Goal: Task Accomplishment & Management: Use online tool/utility

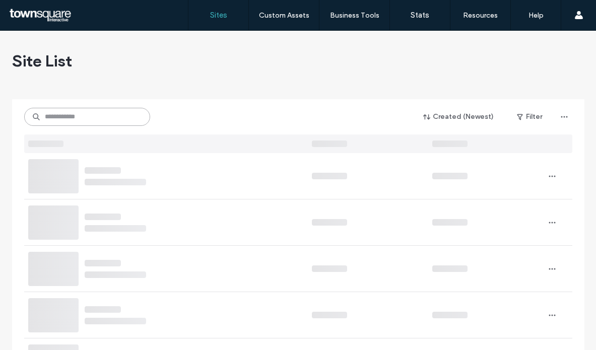
click at [112, 108] on input at bounding box center [87, 117] width 126 height 18
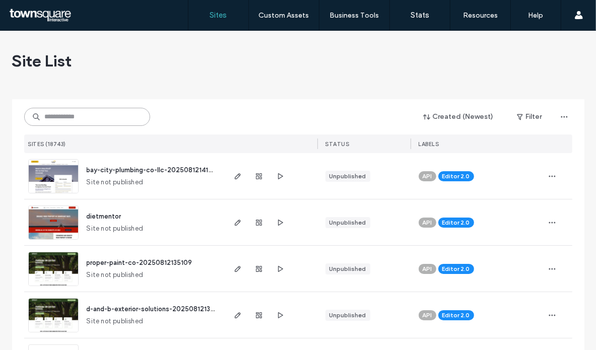
click at [81, 115] on input at bounding box center [87, 117] width 126 height 18
paste input "**********"
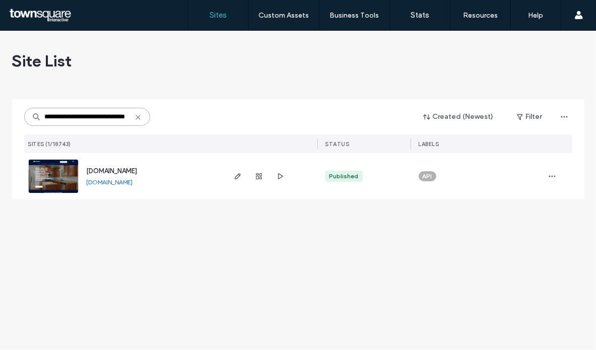
type input "**********"
click at [137, 170] on span "[DOMAIN_NAME]" at bounding box center [112, 171] width 51 height 8
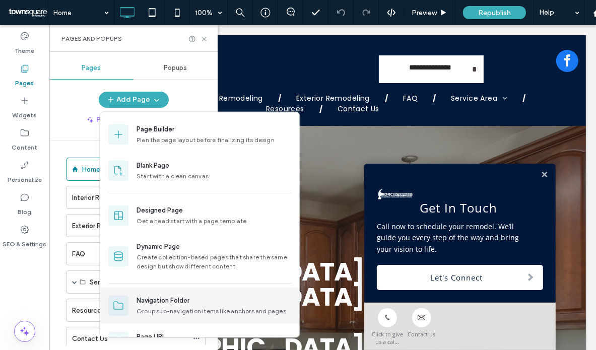
click at [160, 309] on div "Group sub-navigation items like anchors and pages" at bounding box center [213, 311] width 155 height 9
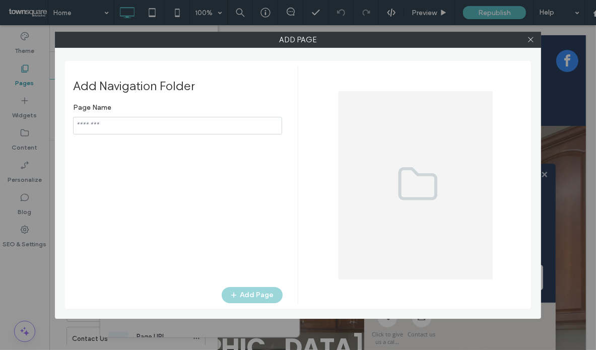
click at [167, 128] on input "notEmpty" at bounding box center [177, 126] width 209 height 18
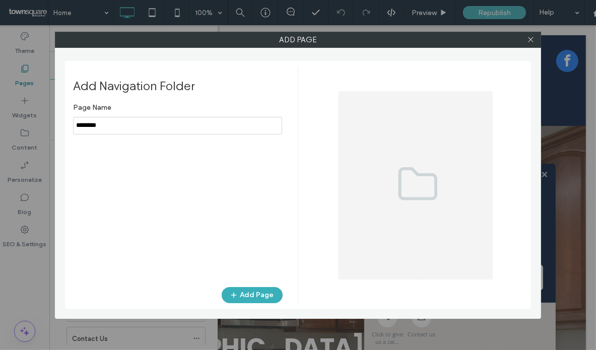
type input "********"
click at [266, 286] on div "Add Navigation Folder Page Name Add Page" at bounding box center [185, 185] width 225 height 238
click at [262, 297] on button "Add Page" at bounding box center [251, 295] width 61 height 16
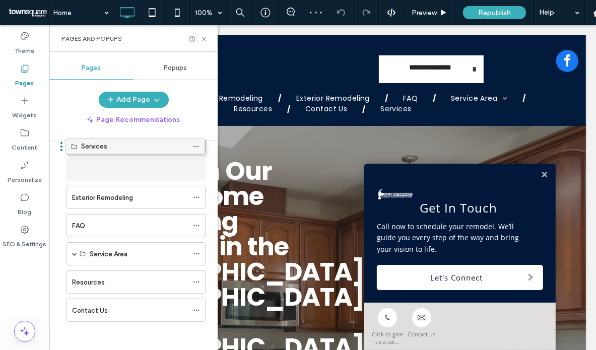
scroll to position [36, 0]
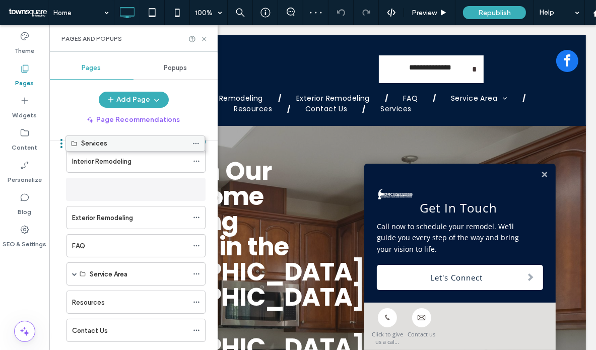
drag, startPoint x: 121, startPoint y: 310, endPoint x: 120, endPoint y: 148, distance: 161.6
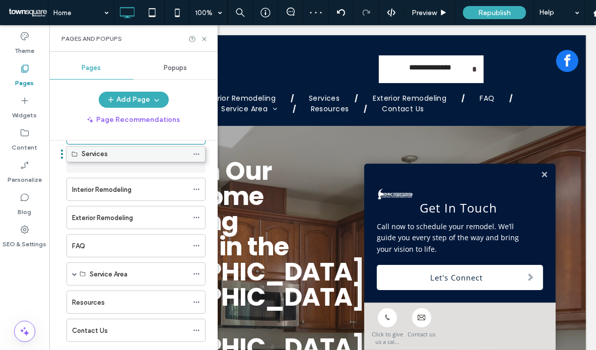
drag, startPoint x: 118, startPoint y: 189, endPoint x: 118, endPoint y: 160, distance: 29.7
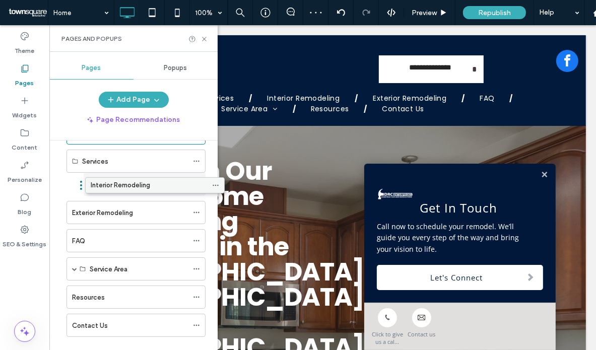
drag, startPoint x: 122, startPoint y: 188, endPoint x: 140, endPoint y: 188, distance: 18.6
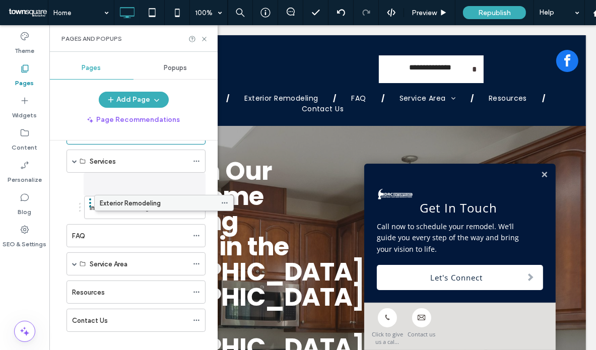
drag, startPoint x: 133, startPoint y: 211, endPoint x: 159, endPoint y: 206, distance: 26.8
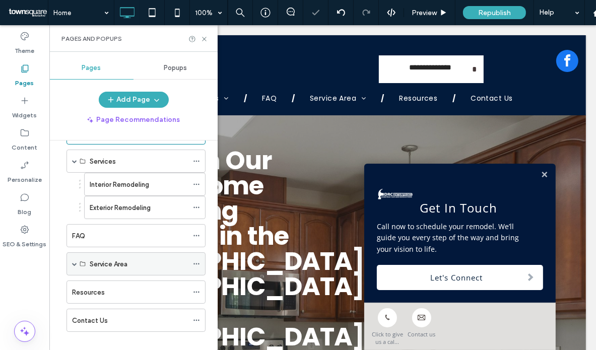
scroll to position [0, 0]
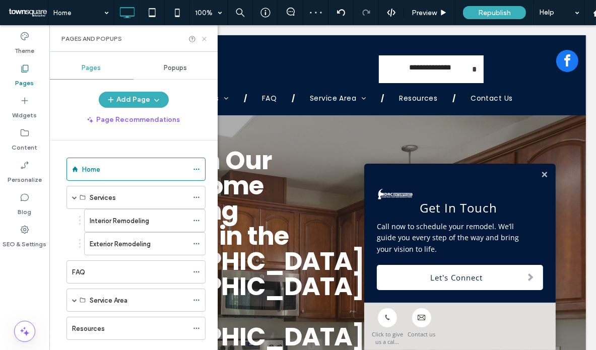
drag, startPoint x: 201, startPoint y: 36, endPoint x: 152, endPoint y: 11, distance: 54.9
click at [201, 36] on icon at bounding box center [204, 39] width 8 height 8
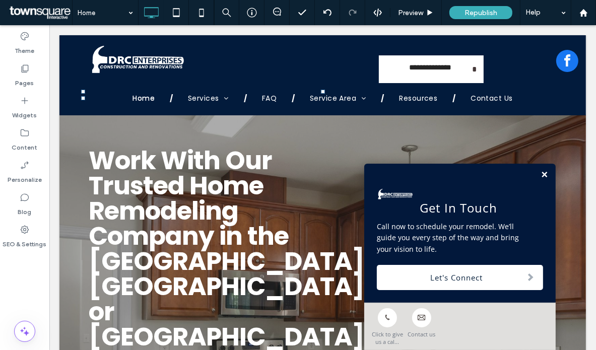
click at [540, 171] on link at bounding box center [544, 174] width 8 height 9
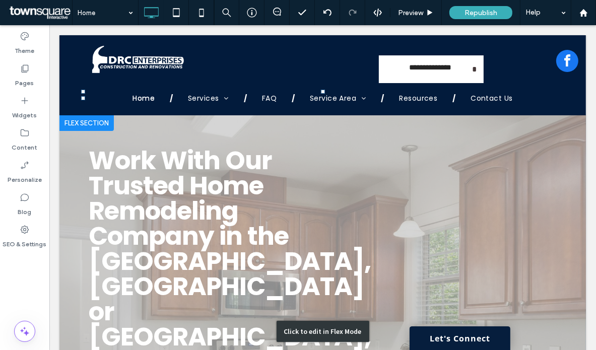
click at [138, 226] on div "Click to edit in Flex Mode" at bounding box center [322, 330] width 526 height 432
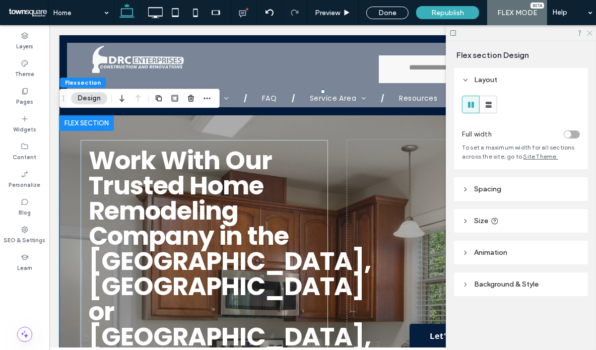
click at [591, 32] on icon at bounding box center [588, 32] width 7 height 7
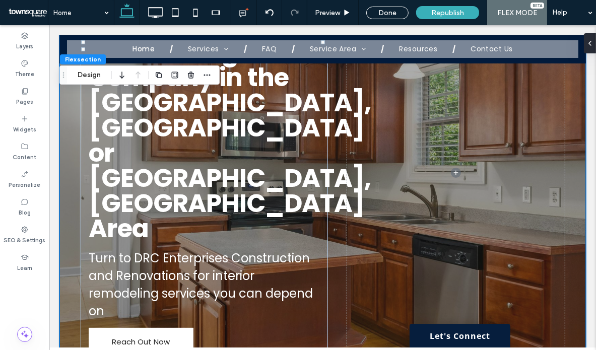
scroll to position [163, 0]
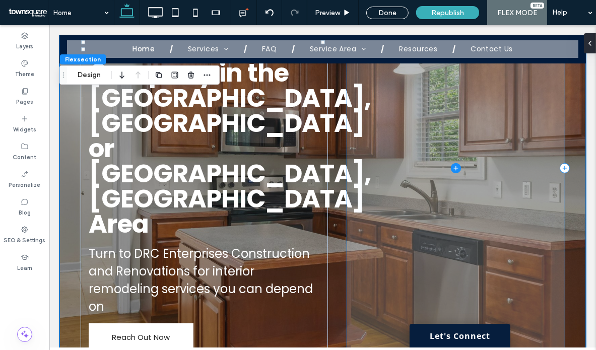
click at [501, 150] on span at bounding box center [454, 167] width 217 height 382
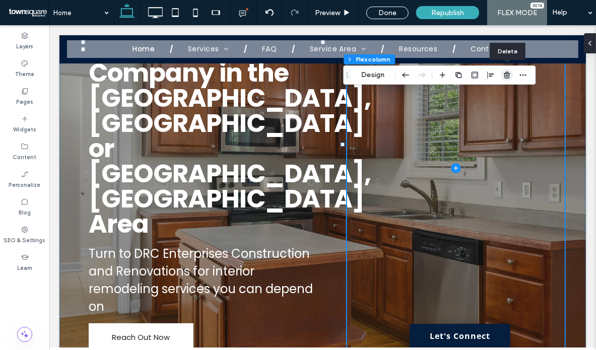
drag, startPoint x: 507, startPoint y: 76, endPoint x: 450, endPoint y: 61, distance: 58.6
click at [507, 76] on use "button" at bounding box center [506, 74] width 6 height 7
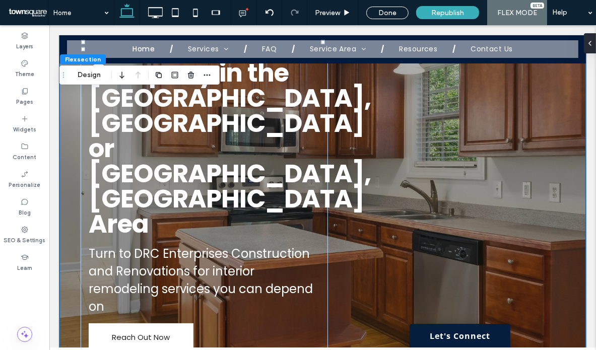
type input "***"
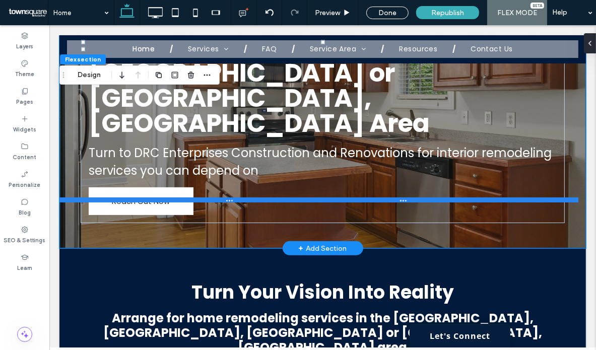
scroll to position [0, 0]
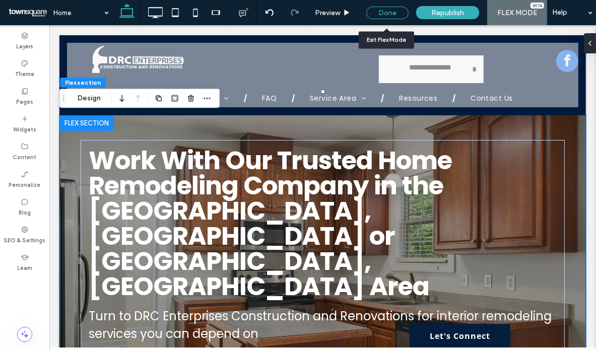
click at [380, 10] on div "Done" at bounding box center [387, 13] width 42 height 13
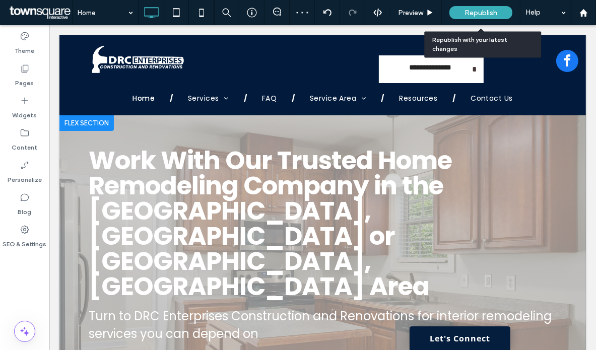
click at [481, 11] on span "Republish" at bounding box center [480, 13] width 33 height 9
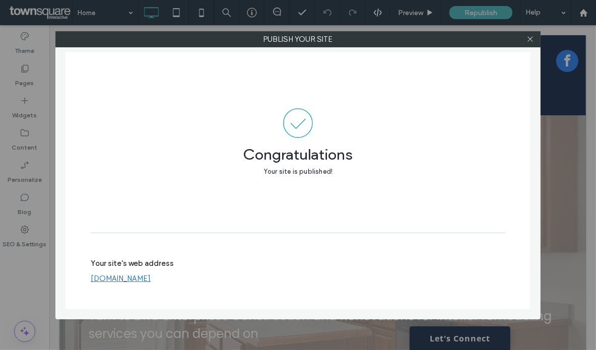
click at [534, 36] on div at bounding box center [529, 39] width 15 height 15
click at [528, 36] on icon at bounding box center [530, 39] width 8 height 8
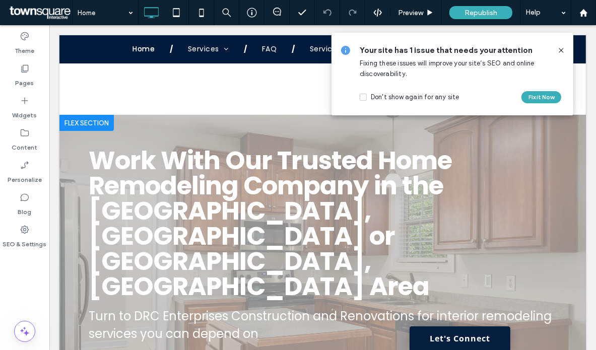
scroll to position [252, 0]
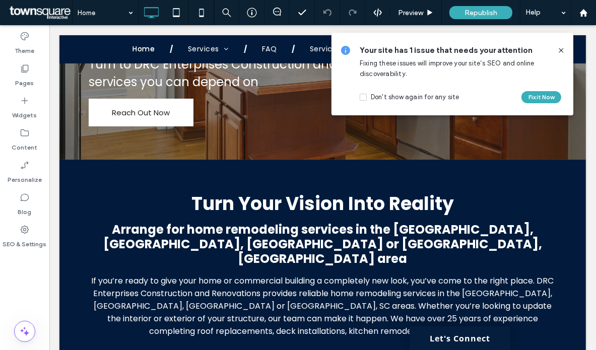
drag, startPoint x: 559, startPoint y: 48, endPoint x: 471, endPoint y: 54, distance: 88.8
click at [559, 48] on use at bounding box center [560, 50] width 5 height 5
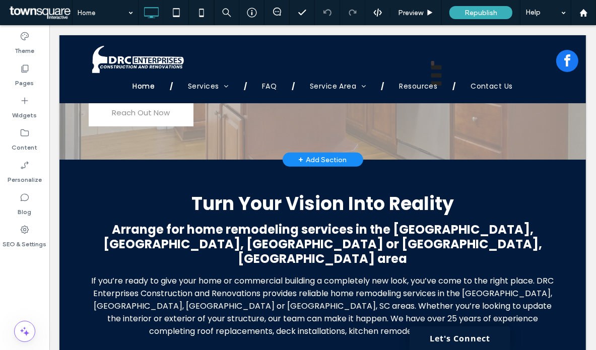
scroll to position [0, 0]
